Goal: Task Accomplishment & Management: Manage account settings

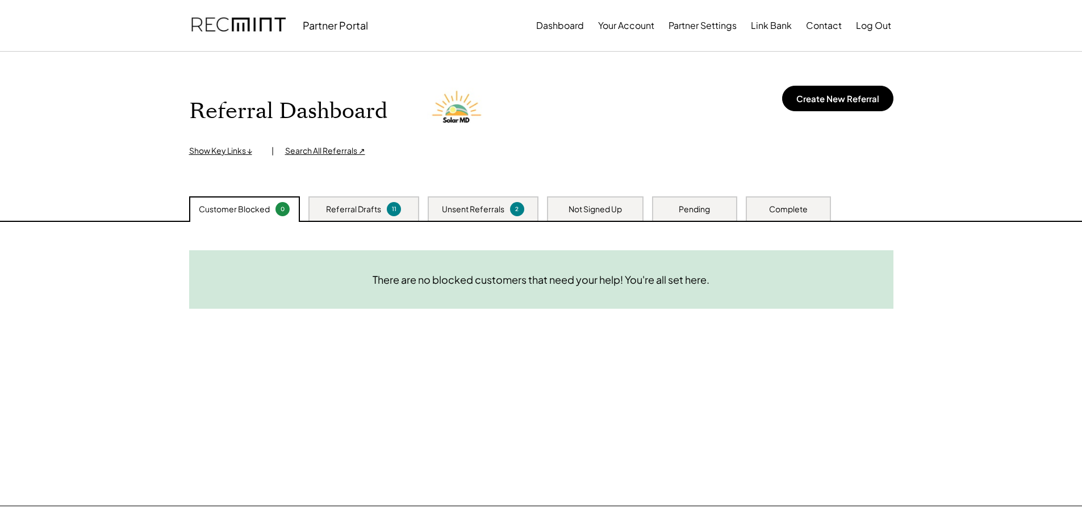
click at [592, 449] on div "Need System Details These customers need your help with completing the system d…" at bounding box center [541, 364] width 727 height 284
click at [345, 211] on div "Referral Drafts" at bounding box center [353, 209] width 55 height 11
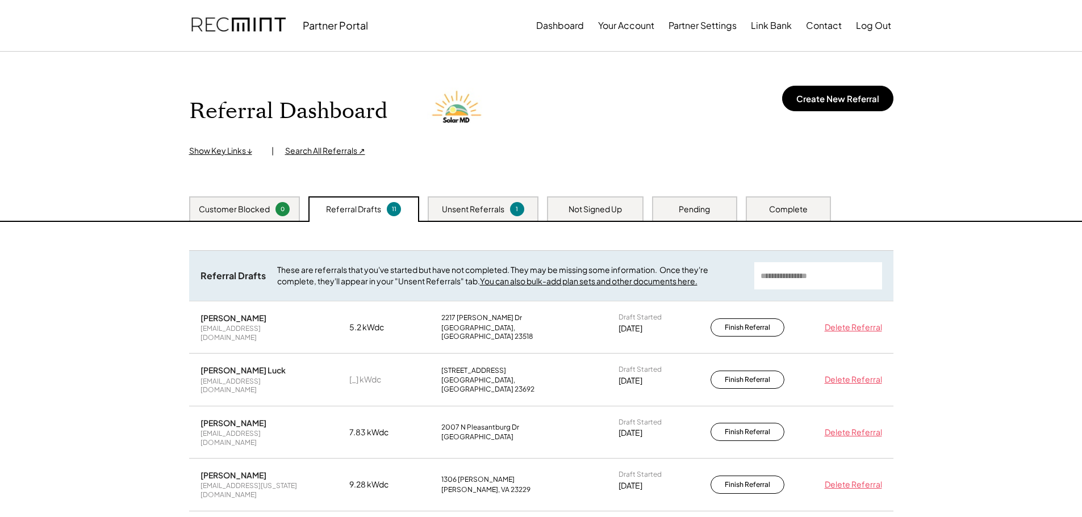
click at [479, 207] on div "Unsent Referrals" at bounding box center [473, 209] width 62 height 11
